Goal: Transaction & Acquisition: Purchase product/service

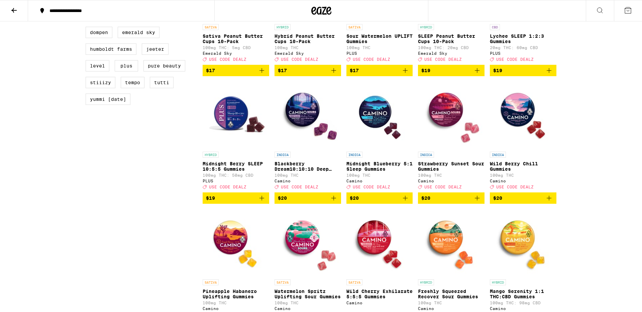
scroll to position [526, 0]
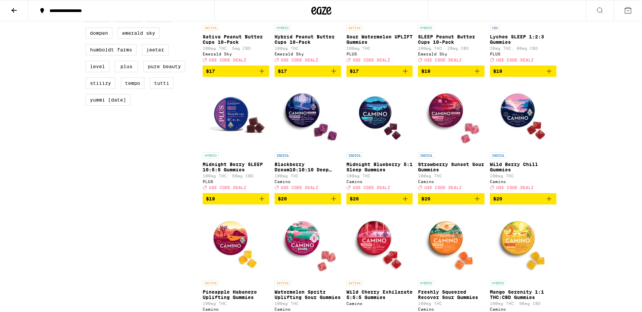
click at [334, 203] on icon "Add to bag" at bounding box center [334, 199] width 8 height 8
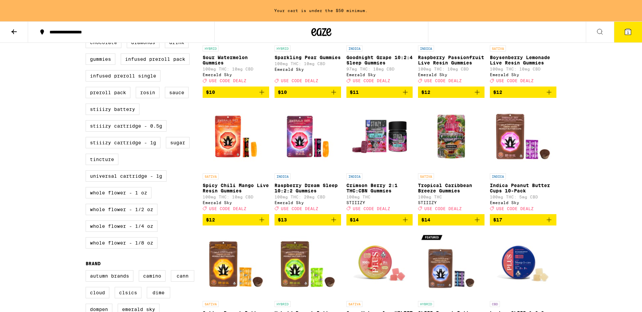
scroll to position [19, 0]
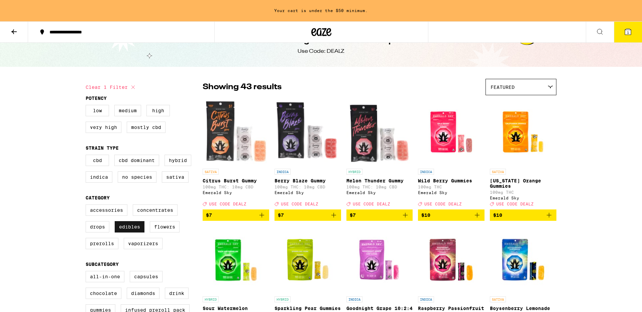
click at [137, 233] on label "Edibles" at bounding box center [130, 226] width 30 height 11
click at [87, 206] on input "Edibles" at bounding box center [87, 206] width 0 height 0
checkbox input "false"
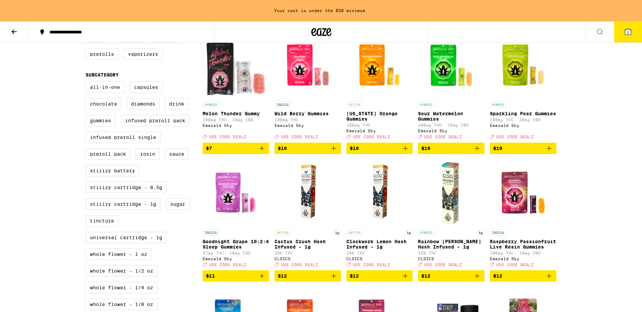
scroll to position [210, 0]
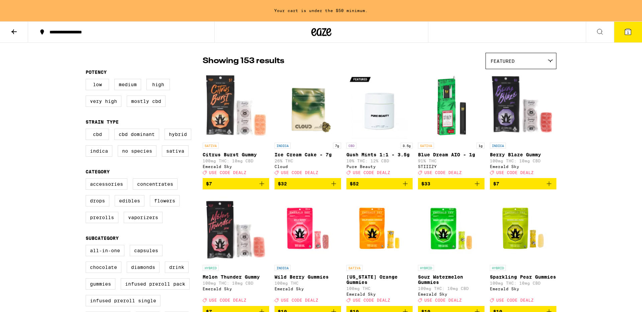
scroll to position [43, 0]
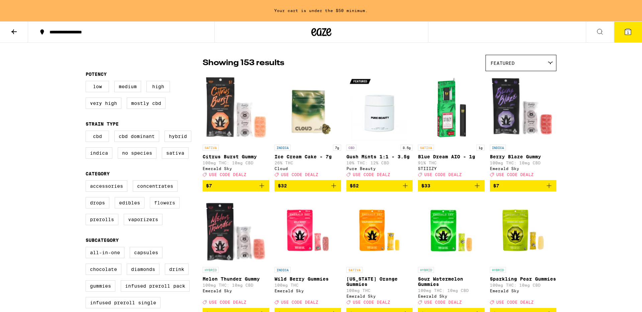
click at [175, 205] on label "Flowers" at bounding box center [165, 202] width 30 height 11
click at [87, 182] on input "Flowers" at bounding box center [87, 182] width 0 height 0
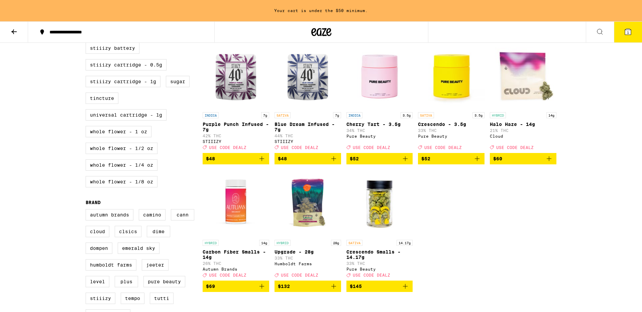
scroll to position [332, 0]
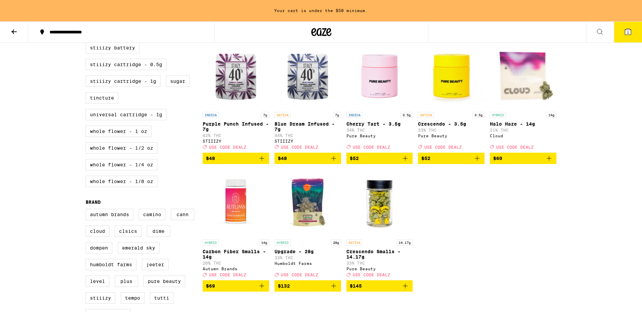
click at [550, 163] on icon "Add to bag" at bounding box center [549, 159] width 8 height 8
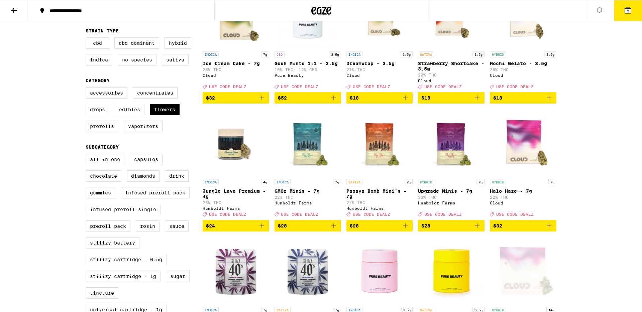
scroll to position [108, 0]
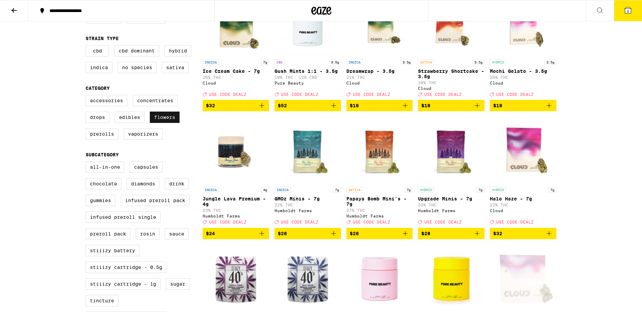
click at [164, 123] on label "Flowers" at bounding box center [165, 117] width 30 height 11
click at [87, 96] on input "Flowers" at bounding box center [87, 96] width 0 height 0
checkbox input "false"
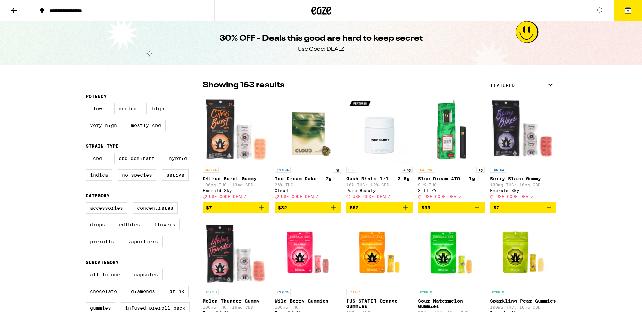
click at [12, 8] on icon at bounding box center [14, 10] width 8 height 8
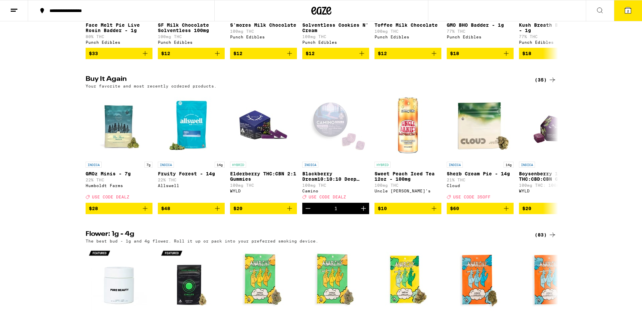
scroll to position [474, 0]
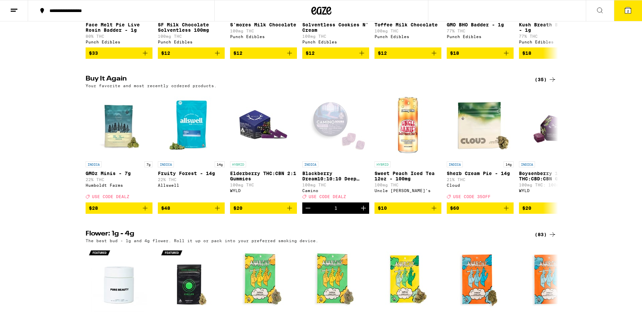
click at [551, 82] on icon at bounding box center [552, 79] width 5 height 5
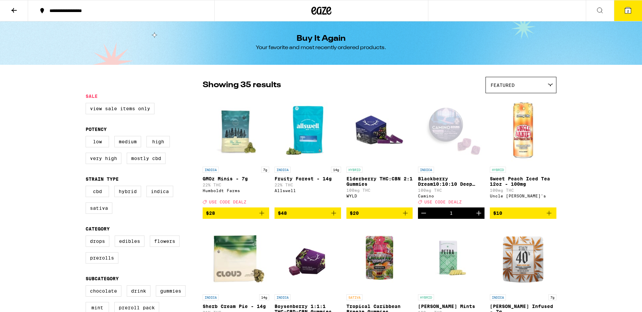
click at [16, 11] on icon at bounding box center [14, 10] width 8 height 8
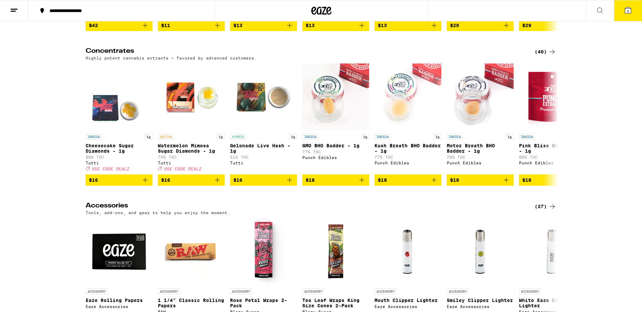
scroll to position [2844, 0]
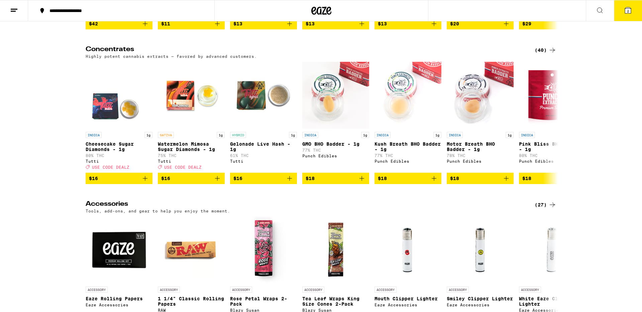
click at [541, 54] on div "(40)" at bounding box center [546, 50] width 22 height 8
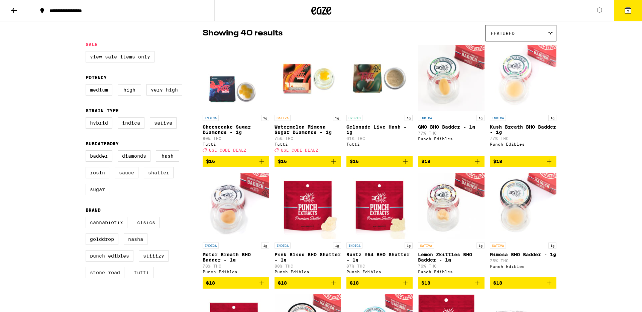
scroll to position [58, 0]
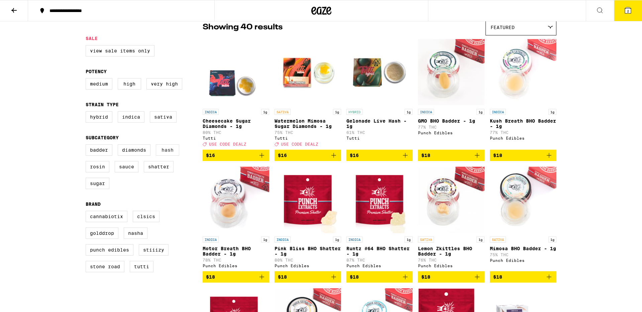
click at [174, 156] on label "Hash" at bounding box center [167, 150] width 23 height 11
click at [87, 146] on input "Hash" at bounding box center [87, 146] width 0 height 0
checkbox input "true"
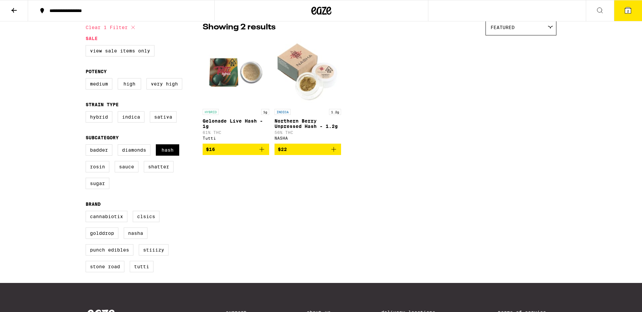
click at [262, 152] on icon "Add to bag" at bounding box center [262, 149] width 5 height 5
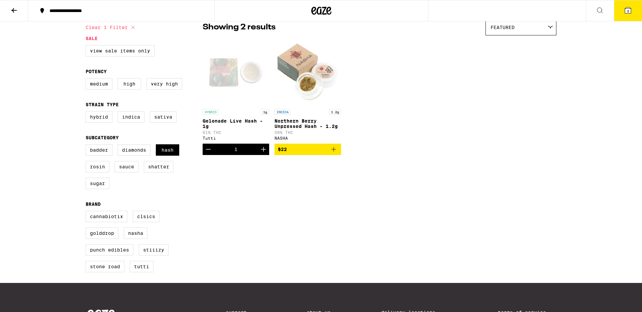
click at [15, 10] on icon at bounding box center [14, 10] width 8 height 8
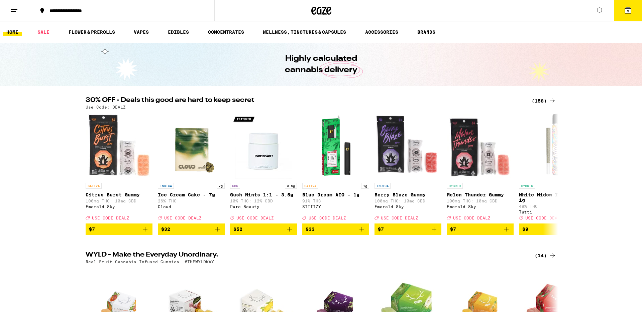
click at [624, 13] on icon at bounding box center [628, 10] width 8 height 8
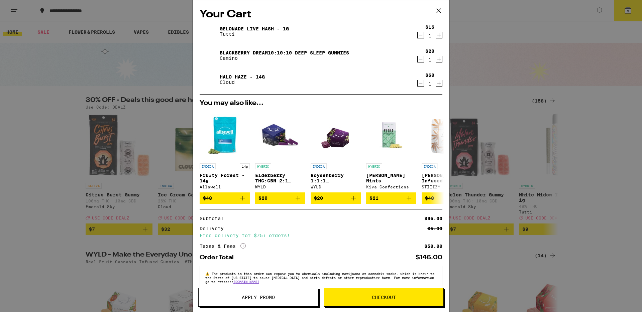
click at [439, 11] on icon at bounding box center [439, 11] width 10 height 10
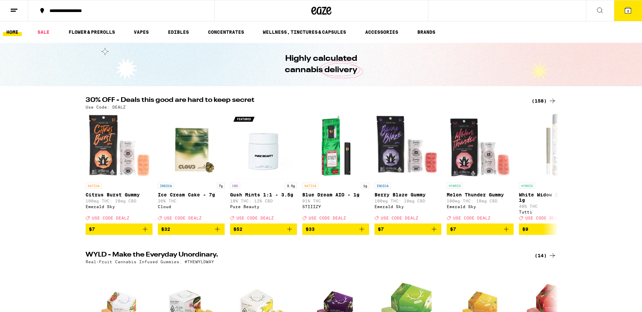
click at [201, 75] on div "Highly calculated cannabis delivery" at bounding box center [321, 64] width 257 height 43
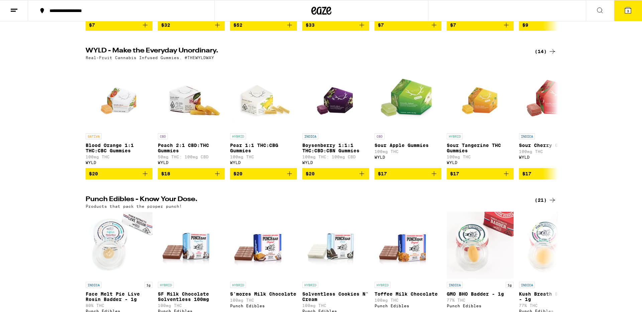
scroll to position [207, 0]
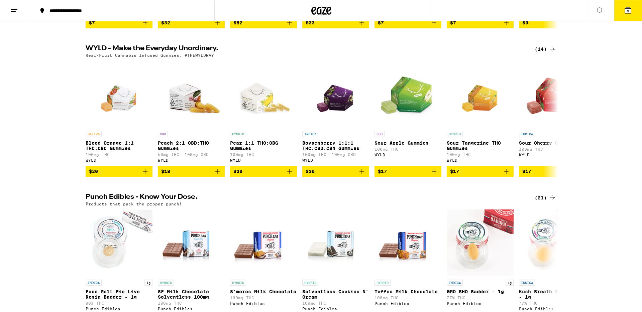
click at [604, 114] on div "WYLD - Make the Everyday Unordinary. (14) Real-Fruit Cannabis Infused Gummies. …" at bounding box center [321, 111] width 642 height 132
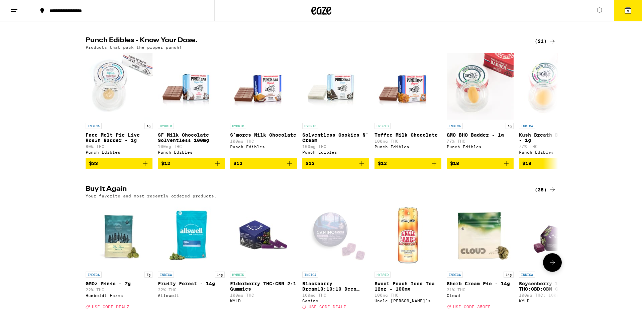
scroll to position [0, 0]
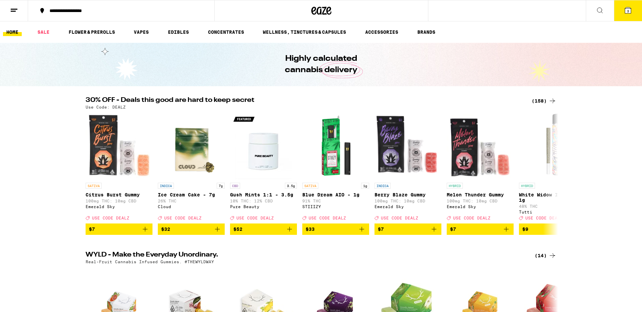
drag, startPoint x: 542, startPoint y: 102, endPoint x: 531, endPoint y: 102, distance: 10.4
click at [542, 102] on div "(158)" at bounding box center [544, 101] width 25 height 8
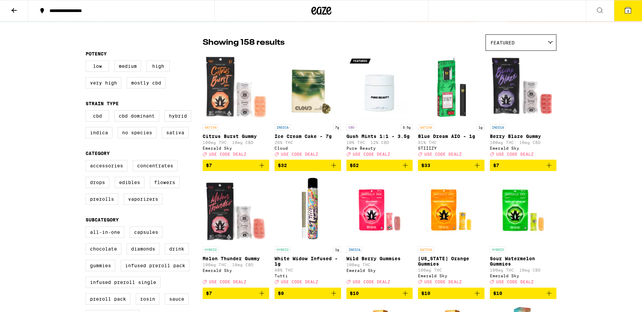
scroll to position [51, 0]
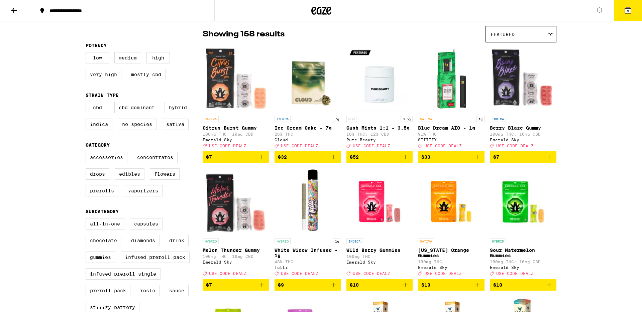
click at [135, 180] on label "Edibles" at bounding box center [130, 174] width 30 height 11
click at [87, 153] on input "Edibles" at bounding box center [87, 153] width 0 height 0
checkbox input "true"
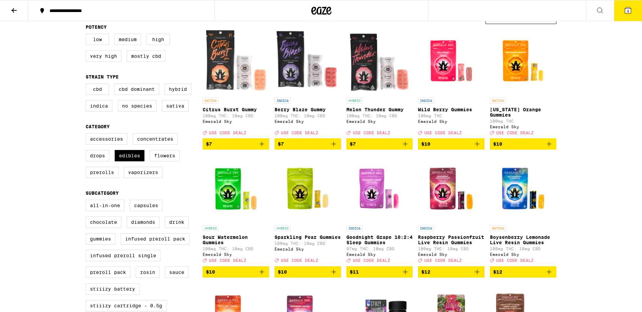
scroll to position [57, 0]
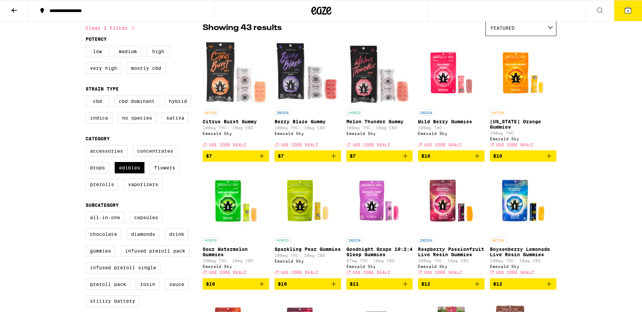
click at [625, 11] on icon at bounding box center [628, 10] width 6 height 6
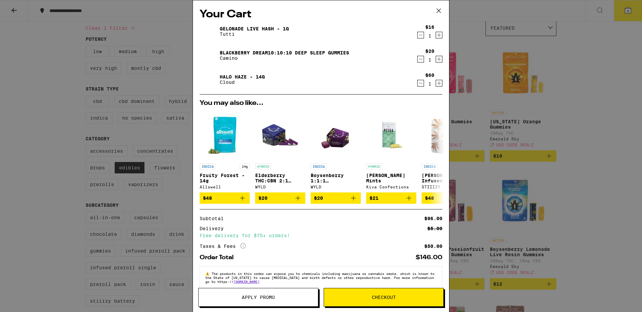
click at [65, 175] on div "Your Cart Gelonade Live Hash - 1g Tutti $16 1 Blackberry Dream10:10:10 Deep Sle…" at bounding box center [321, 156] width 642 height 312
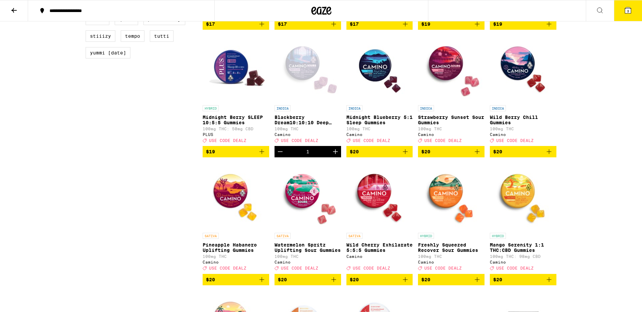
scroll to position [575, 0]
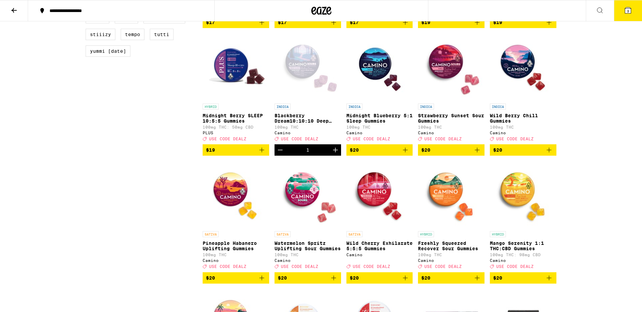
click at [477, 153] on icon "Add to bag" at bounding box center [477, 150] width 5 height 5
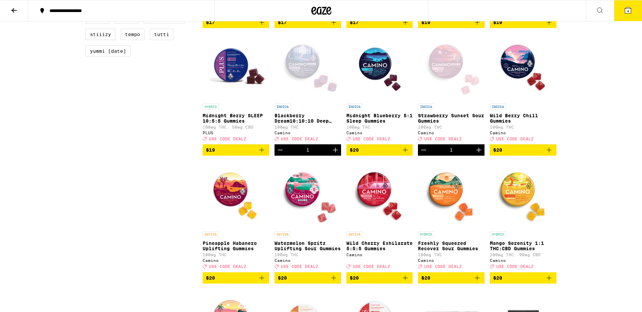
click at [630, 13] on icon at bounding box center [628, 10] width 8 height 8
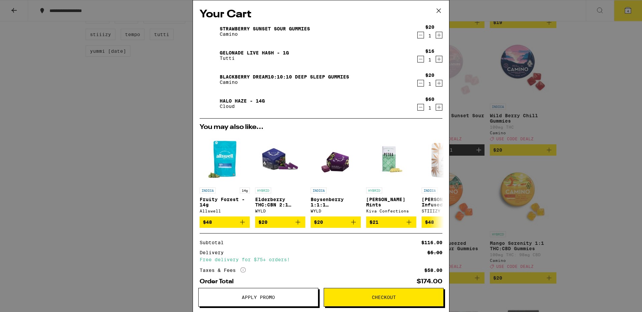
click at [266, 297] on span "Apply Promo" at bounding box center [258, 297] width 33 height 5
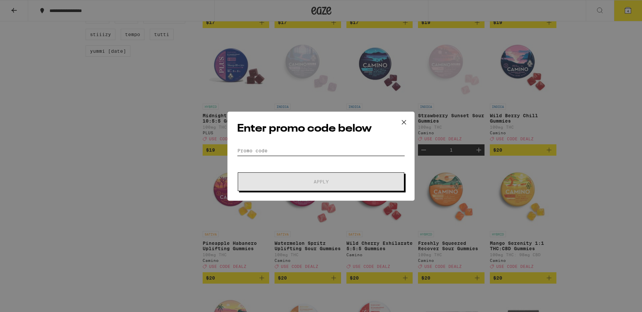
click at [261, 151] on input "Promo Code" at bounding box center [321, 151] width 168 height 10
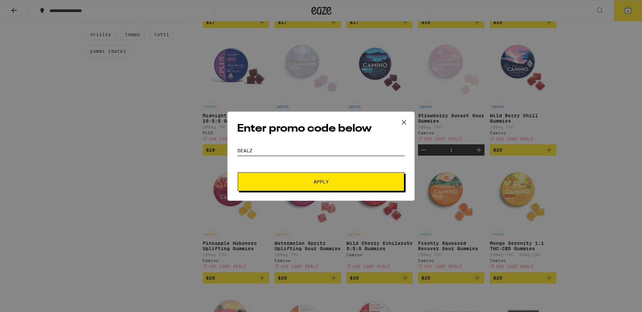
type input "DEALZ"
click at [320, 188] on button "Apply" at bounding box center [321, 182] width 167 height 19
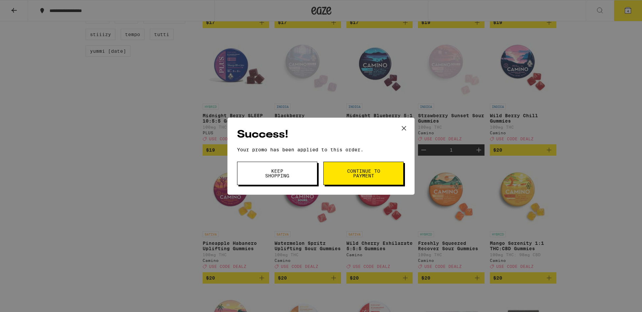
click at [356, 171] on span "Continue to payment" at bounding box center [364, 173] width 34 height 9
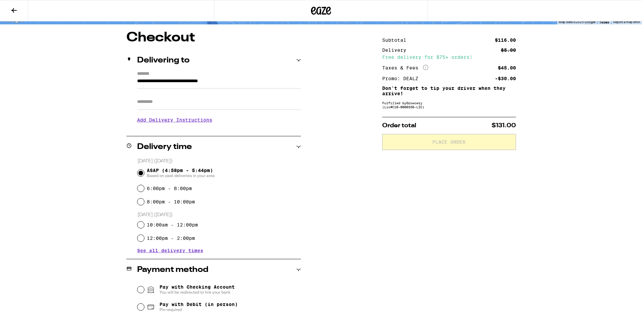
scroll to position [50, 0]
click at [172, 104] on input "Apt/Suite" at bounding box center [219, 102] width 164 height 16
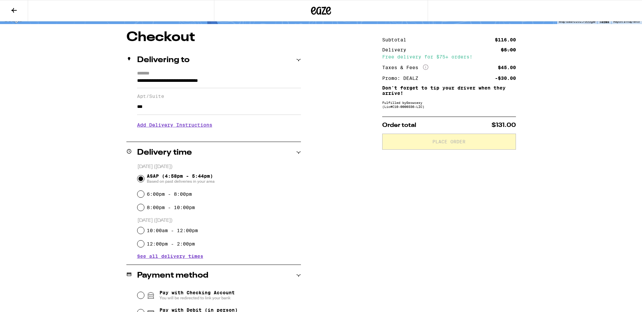
type input "***"
click at [63, 167] on div "**********" at bounding box center [321, 206] width 642 height 512
click at [82, 197] on div "**********" at bounding box center [321, 246] width 482 height 431
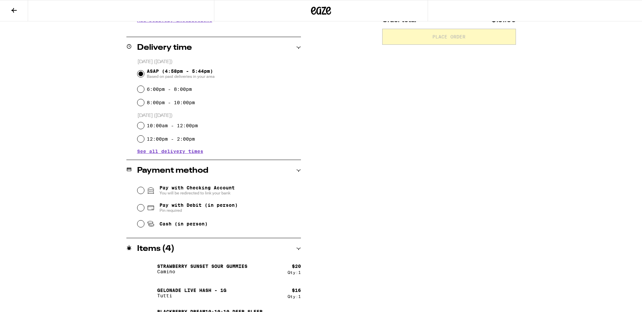
scroll to position [157, 0]
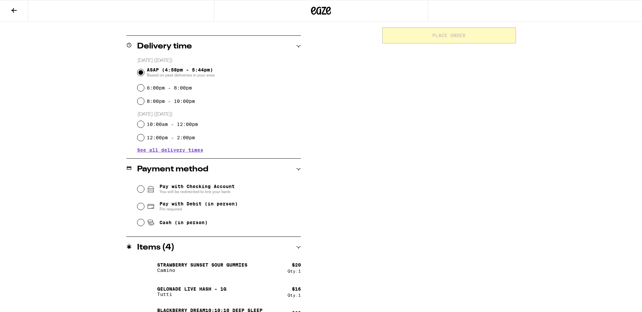
click at [175, 207] on span "Pay with Debit (in person)" at bounding box center [199, 203] width 78 height 5
click at [144, 207] on input "Pay with Debit (in person) Pin required" at bounding box center [140, 206] width 7 height 7
radio input "true"
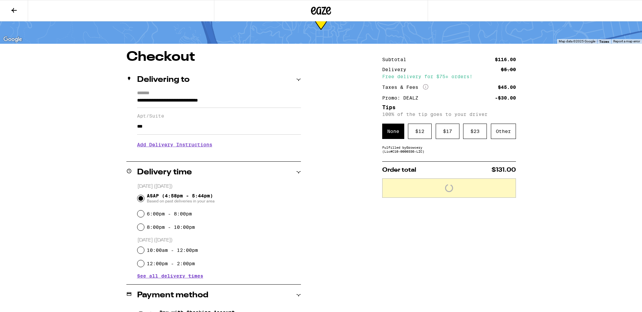
scroll to position [31, 0]
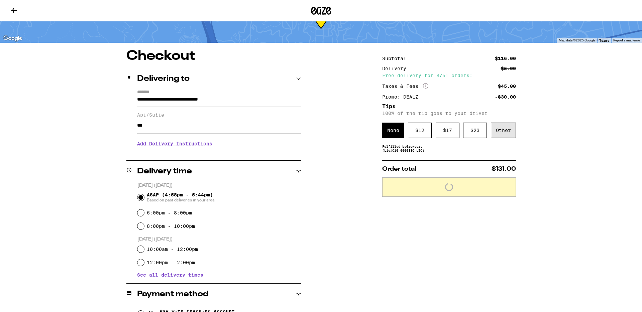
click at [511, 131] on div "Other" at bounding box center [503, 130] width 25 height 15
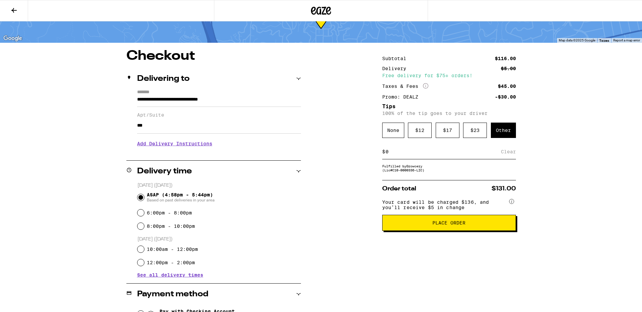
click at [402, 155] on input at bounding box center [443, 152] width 116 height 6
click at [508, 155] on div "Save" at bounding box center [510, 152] width 12 height 15
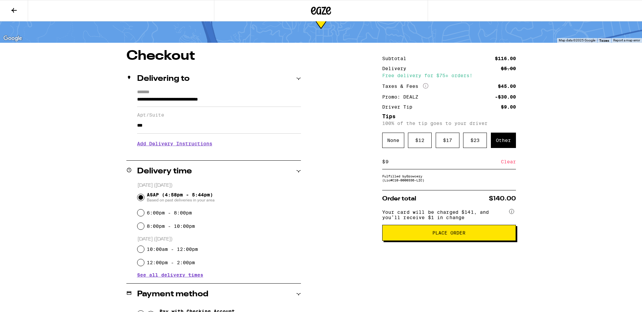
drag, startPoint x: 394, startPoint y: 165, endPoint x: 381, endPoint y: 165, distance: 12.7
click at [381, 165] on div "**********" at bounding box center [321, 265] width 482 height 431
type input "10"
click at [504, 161] on div "Save" at bounding box center [510, 162] width 12 height 15
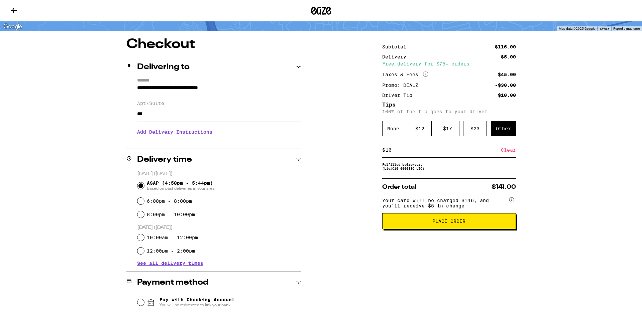
scroll to position [44, 0]
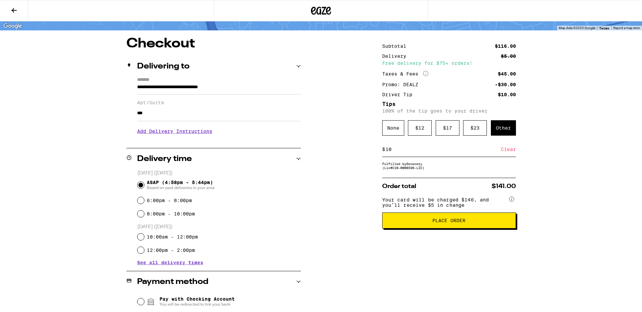
click at [588, 78] on div "**********" at bounding box center [321, 212] width 642 height 512
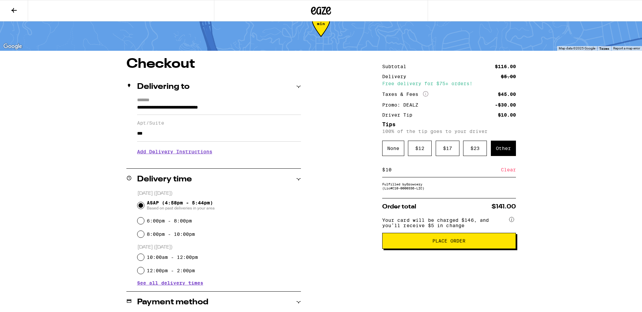
scroll to position [23, 0]
click at [453, 243] on span "Place Order" at bounding box center [449, 241] width 33 height 5
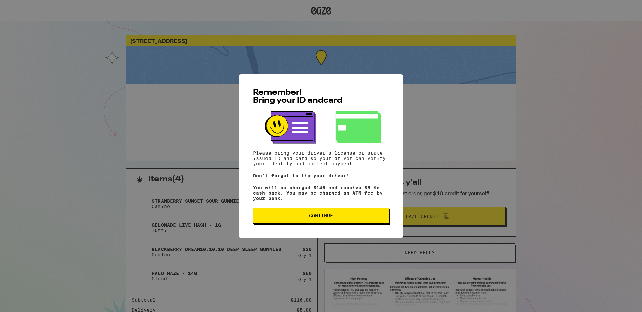
click at [321, 217] on span "Continue" at bounding box center [321, 216] width 24 height 5
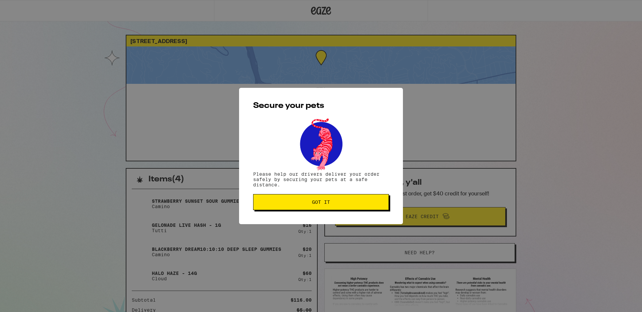
click at [321, 205] on span "Got it" at bounding box center [321, 202] width 18 height 5
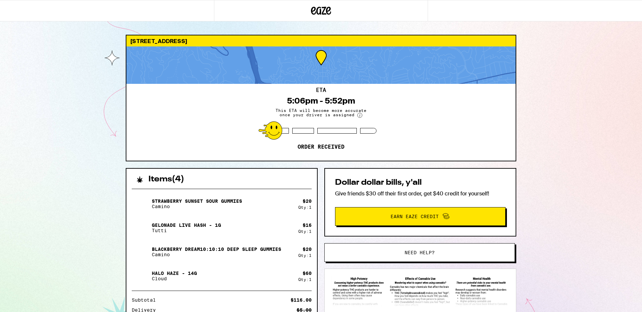
click at [97, 107] on div "2459 N Beachwood Dr Los Angeles 90068 ETA 5:06pm - 5:52pm This ETA will become …" at bounding box center [321, 217] width 642 height 434
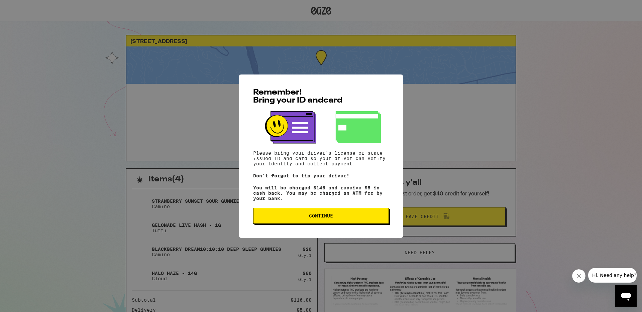
click at [337, 222] on button "Continue" at bounding box center [321, 216] width 136 height 16
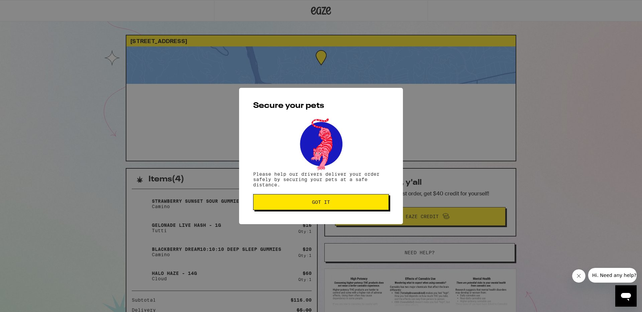
drag, startPoint x: 336, startPoint y: 206, endPoint x: 364, endPoint y: 195, distance: 30.4
click at [336, 206] on button "Got it" at bounding box center [321, 202] width 136 height 16
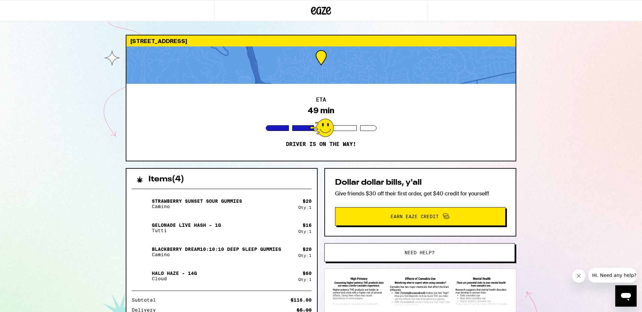
drag, startPoint x: 557, startPoint y: 105, endPoint x: 551, endPoint y: 104, distance: 6.1
click at [557, 105] on div "2459 N Beachwood Dr Los Angeles 90068 ETA 49 min Driver is on the way! Items ( …" at bounding box center [321, 213] width 642 height 427
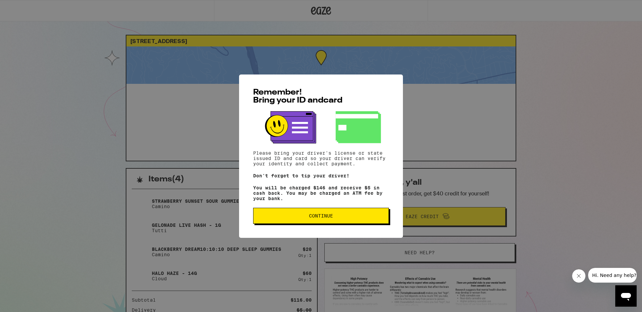
click at [304, 218] on span "Continue" at bounding box center [321, 216] width 124 height 5
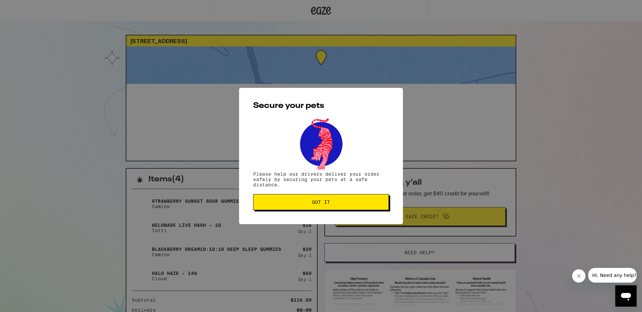
drag, startPoint x: 320, startPoint y: 201, endPoint x: 318, endPoint y: 197, distance: 5.1
click at [320, 201] on span "Got it" at bounding box center [321, 202] width 18 height 5
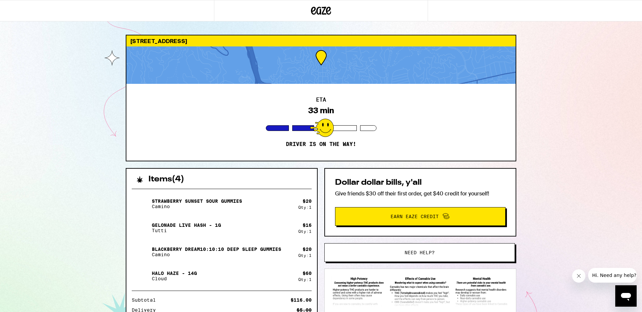
click at [73, 112] on div "2459 N Beachwood Dr Los Angeles 90068 ETA 33 min Driver is on the way! Items ( …" at bounding box center [321, 213] width 642 height 427
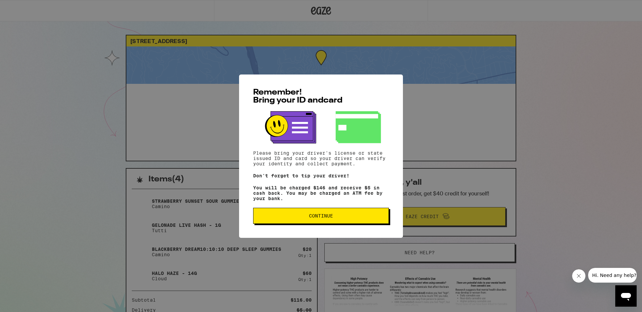
drag, startPoint x: 318, startPoint y: 216, endPoint x: 312, endPoint y: 215, distance: 5.8
click at [318, 216] on span "Continue" at bounding box center [321, 216] width 24 height 5
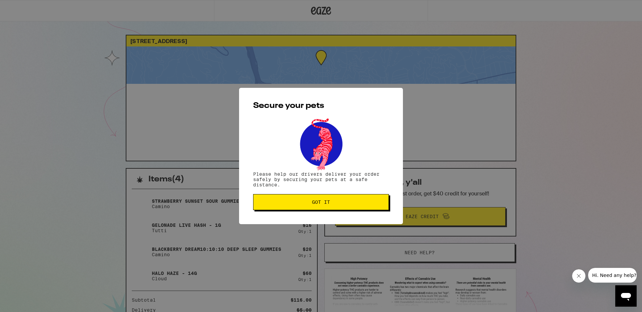
click at [350, 206] on button "Got it" at bounding box center [321, 202] width 136 height 16
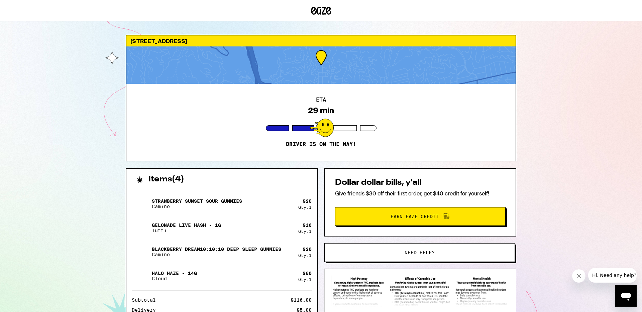
click at [71, 108] on div "2459 N Beachwood Dr Los Angeles 90068 ETA 29 min Driver is on the way! Items ( …" at bounding box center [321, 213] width 642 height 427
click at [96, 99] on div "2459 N Beachwood Dr Los Angeles 90068 ETA 32 min Driver is on the way! Items ( …" at bounding box center [321, 213] width 642 height 427
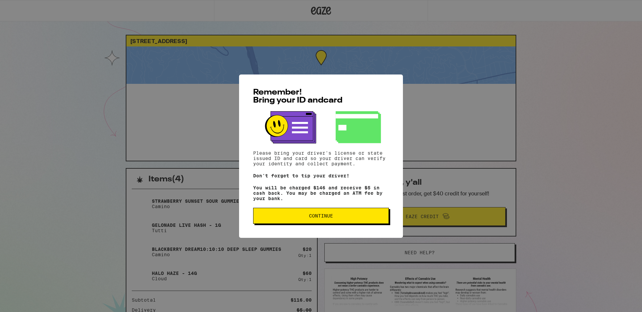
click at [320, 216] on span "Continue" at bounding box center [321, 216] width 24 height 5
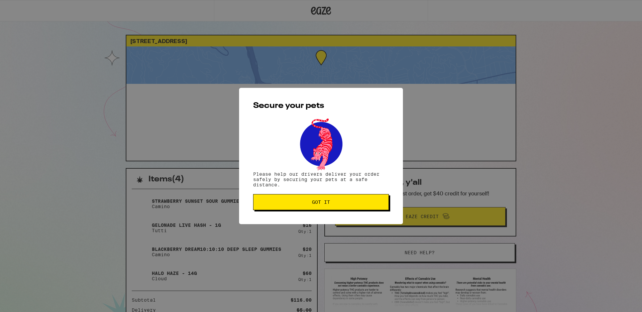
click at [321, 195] on div "Secure your pets Please help our drivers deliver your order safely by securing …" at bounding box center [321, 156] width 164 height 136
click at [304, 198] on button "Got it" at bounding box center [321, 202] width 136 height 16
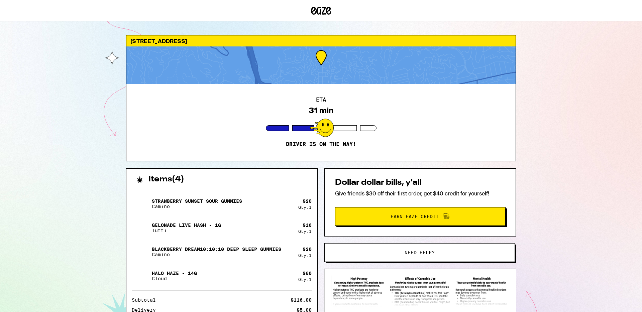
drag, startPoint x: 568, startPoint y: 100, endPoint x: 553, endPoint y: 98, distance: 15.6
click at [568, 100] on div "2459 N Beachwood Dr Los Angeles 90068 ETA 31 min Driver is on the way! Items ( …" at bounding box center [321, 213] width 642 height 427
click at [104, 138] on div "2459 N Beachwood Dr Los Angeles 90068 ETA 28 min Driver is on the way! Items ( …" at bounding box center [321, 213] width 642 height 427
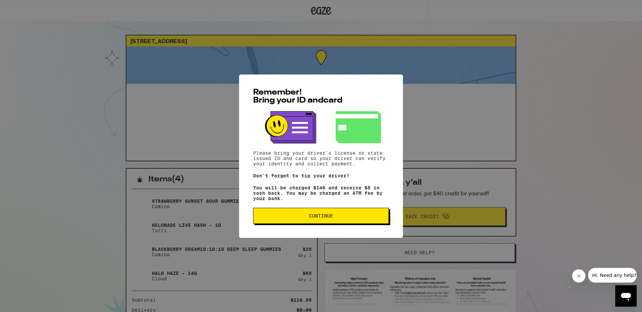
click at [311, 221] on button "Continue" at bounding box center [321, 216] width 136 height 16
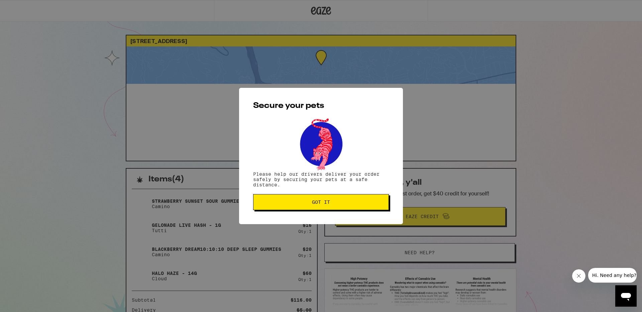
click at [325, 203] on span "Got it" at bounding box center [321, 202] width 18 height 5
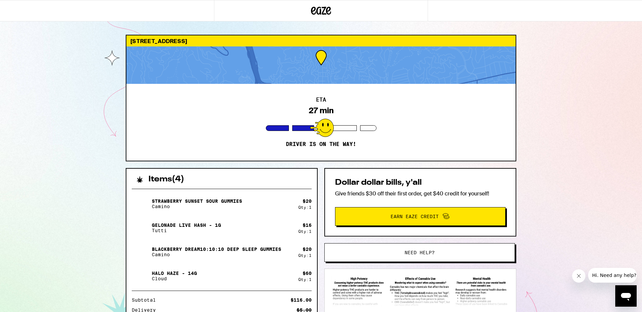
drag, startPoint x: 53, startPoint y: 88, endPoint x: 64, endPoint y: 7, distance: 82.0
click at [54, 87] on div "[STREET_ADDRESS] ETA 27 min Driver is on the way! Items ( 4 ) Strawberry Sunset…" at bounding box center [321, 213] width 642 height 427
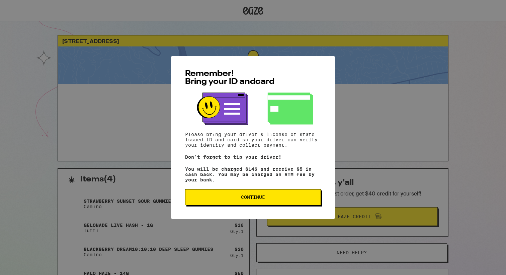
drag, startPoint x: 248, startPoint y: 203, endPoint x: 258, endPoint y: 170, distance: 35.3
click at [248, 203] on button "Continue" at bounding box center [253, 197] width 136 height 16
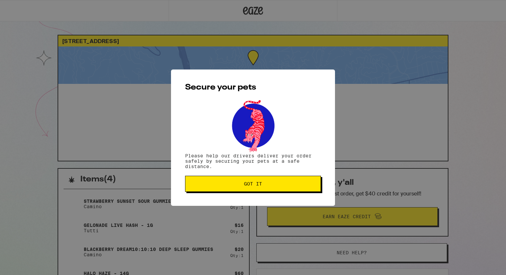
drag, startPoint x: 287, startPoint y: 182, endPoint x: 305, endPoint y: 150, distance: 37.4
click at [287, 181] on button "Got it" at bounding box center [253, 184] width 136 height 16
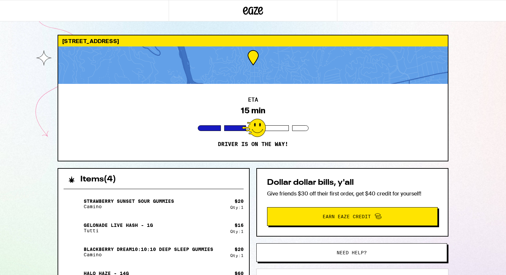
drag, startPoint x: 338, startPoint y: 130, endPoint x: 380, endPoint y: 94, distance: 55.0
click at [338, 130] on div "ETA 15 min Driver is on the way!" at bounding box center [252, 122] width 389 height 77
click at [369, 93] on div "ETA 15 min Driver is on the way!" at bounding box center [252, 122] width 389 height 77
click at [468, 129] on div "2459 N Beachwood Dr Los Angeles 90068 ETA 14 min Driver is on the way! Items ( …" at bounding box center [253, 213] width 506 height 427
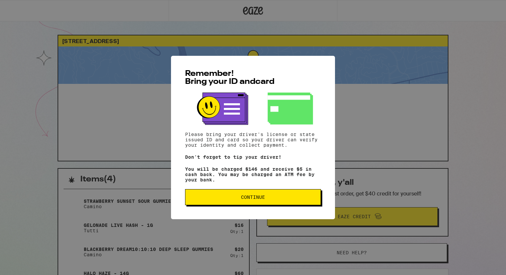
click at [249, 200] on span "Continue" at bounding box center [253, 197] width 24 height 5
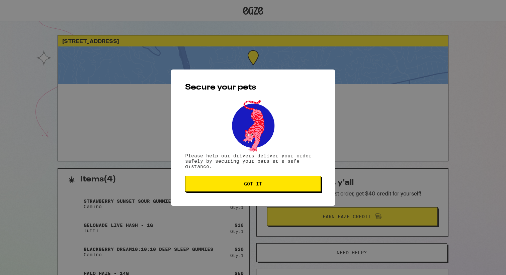
drag, startPoint x: 256, startPoint y: 185, endPoint x: 269, endPoint y: 175, distance: 16.3
click at [256, 184] on span "Got it" at bounding box center [253, 184] width 18 height 5
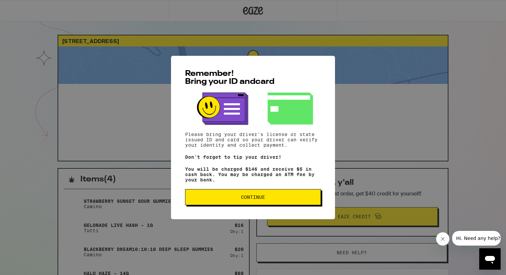
scroll to position [3, 0]
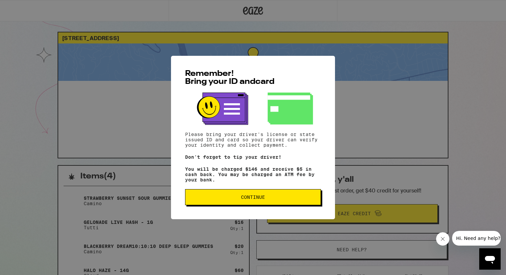
click at [299, 204] on button "Continue" at bounding box center [253, 197] width 136 height 16
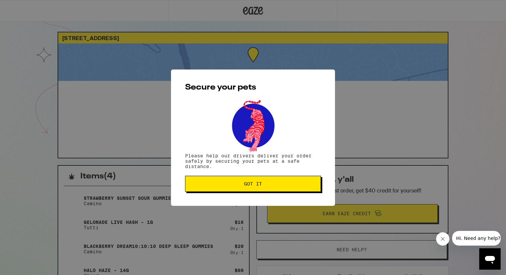
click at [277, 184] on span "Got it" at bounding box center [253, 184] width 124 height 5
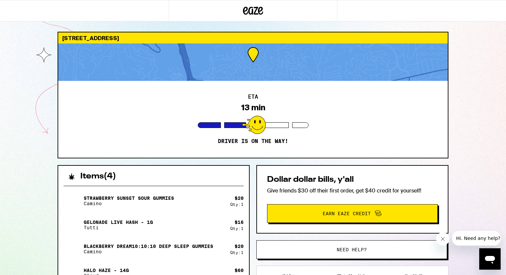
scroll to position [0, 0]
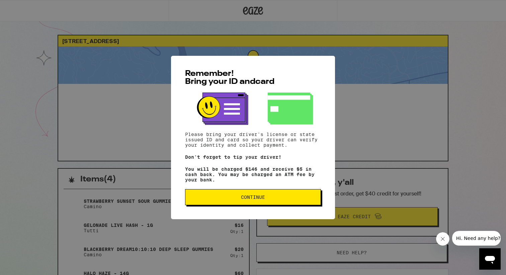
click at [240, 195] on button "Continue" at bounding box center [253, 197] width 136 height 16
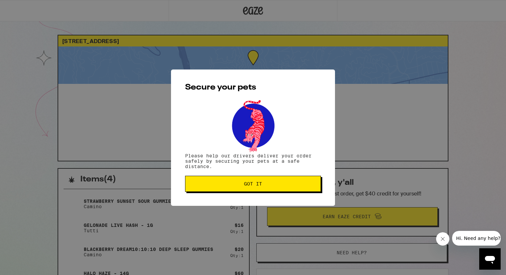
click at [239, 185] on span "Got it" at bounding box center [253, 184] width 124 height 5
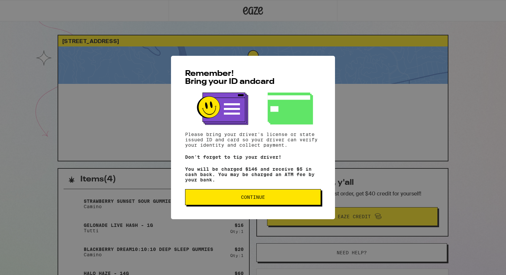
click at [274, 202] on button "Continue" at bounding box center [253, 197] width 136 height 16
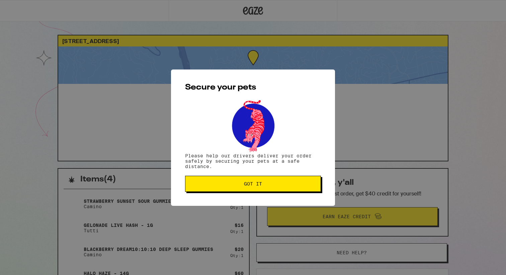
click at [257, 184] on span "Got it" at bounding box center [253, 184] width 18 height 5
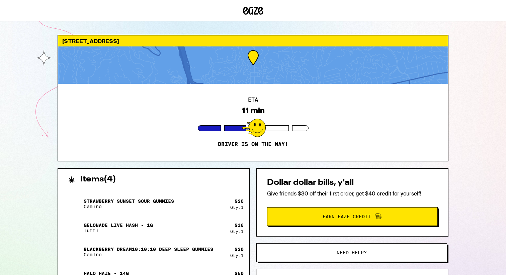
click at [405, 116] on div "ETA 11 min Driver is on the way!" at bounding box center [252, 122] width 389 height 77
click at [95, 118] on div "ETA 10 min Driver is on the way!" at bounding box center [252, 122] width 389 height 77
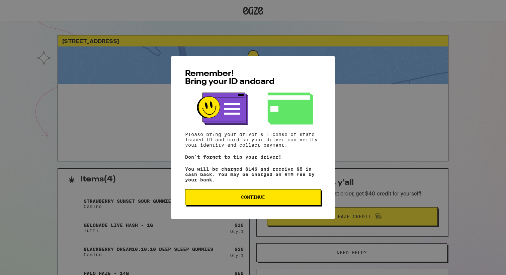
click at [262, 200] on span "Continue" at bounding box center [253, 197] width 24 height 5
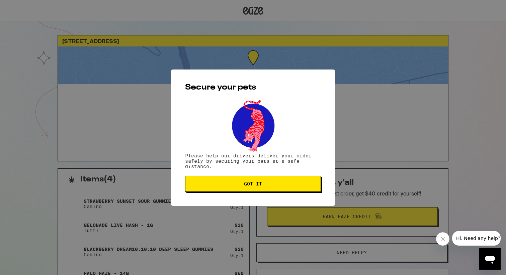
click at [259, 186] on span "Got it" at bounding box center [253, 184] width 18 height 5
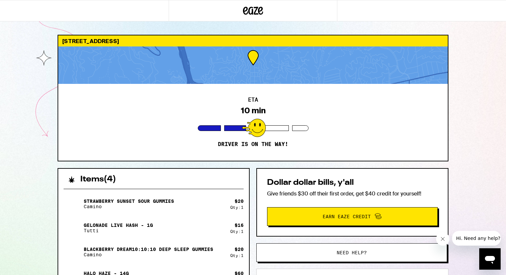
drag, startPoint x: 487, startPoint y: 116, endPoint x: 501, endPoint y: 114, distance: 14.2
click at [487, 116] on div "2459 N Beachwood Dr Los Angeles 90068 ETA 10 min Driver is on the way! Items ( …" at bounding box center [253, 213] width 506 height 427
drag, startPoint x: 484, startPoint y: 139, endPoint x: 480, endPoint y: 140, distance: 4.1
click at [484, 139] on div "2459 N Beachwood Dr Los Angeles 90068 ETA 6 min Driver is on the way! Items ( 4…" at bounding box center [253, 213] width 506 height 427
click at [111, 114] on div "ETA 6 min Driver is on the way!" at bounding box center [252, 122] width 389 height 77
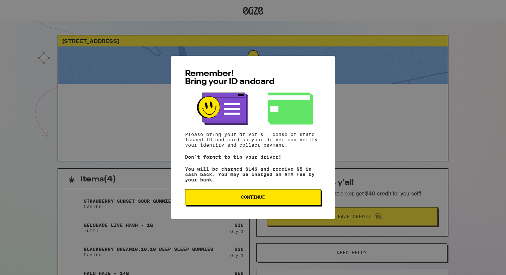
click at [38, 77] on div "Remember! Bring your ID and card Please bring your driver's license or state is…" at bounding box center [253, 137] width 506 height 275
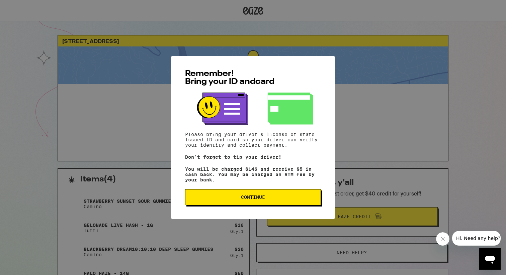
drag, startPoint x: 294, startPoint y: 201, endPoint x: 454, endPoint y: 196, distance: 159.7
click at [295, 200] on span "Continue" at bounding box center [253, 197] width 124 height 5
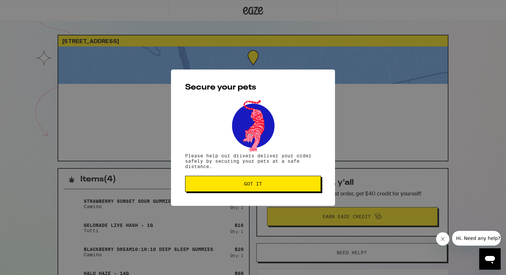
drag, startPoint x: 388, startPoint y: 119, endPoint x: 239, endPoint y: 193, distance: 166.5
click at [378, 122] on div "Secure your pets Please help our drivers deliver your order safely by securing …" at bounding box center [253, 137] width 506 height 275
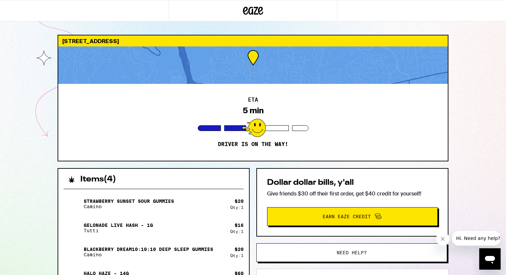
click at [29, 101] on div "[STREET_ADDRESS] ETA 5 min Driver is on the way! Items ( 4 ) Strawberry Sunset …" at bounding box center [253, 213] width 506 height 427
click at [452, 82] on div "[STREET_ADDRESS] ETA 4 min Driver is on the way! Items ( 4 ) Strawberry Sunset …" at bounding box center [252, 231] width 401 height 392
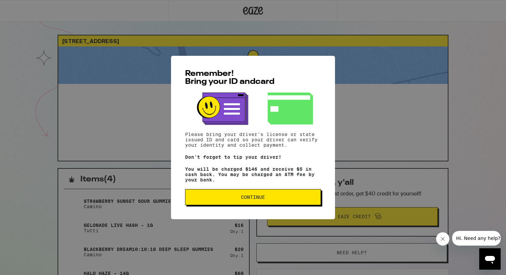
click at [243, 195] on button "Continue" at bounding box center [253, 197] width 136 height 16
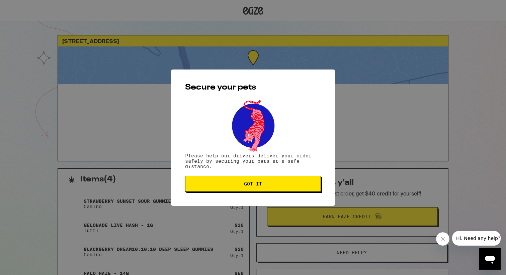
click at [252, 185] on span "Got it" at bounding box center [253, 184] width 18 height 5
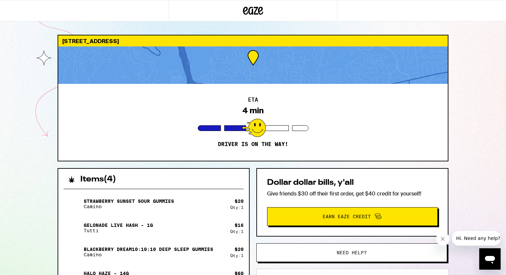
click at [33, 116] on div "[STREET_ADDRESS] ETA 4 min Driver is on the way! Items ( 4 ) Strawberry Sunset …" at bounding box center [253, 213] width 506 height 427
